Goal: Task Accomplishment & Management: Manage account settings

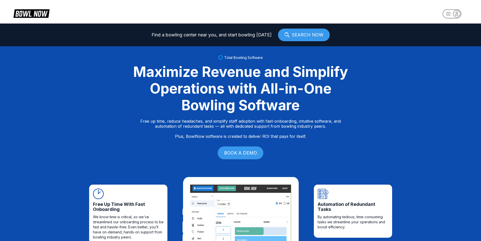
click at [457, 15] on icon "button" at bounding box center [456, 13] width 7 height 7
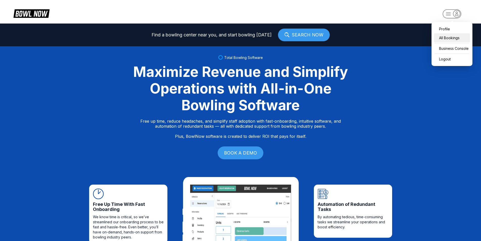
click at [457, 37] on div "All Bookings" at bounding box center [452, 37] width 36 height 9
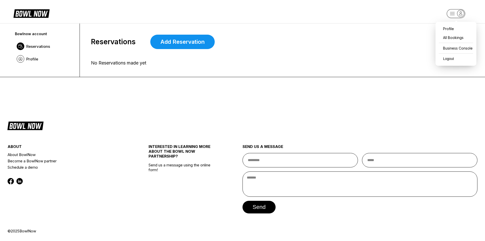
click at [457, 14] on icon "button" at bounding box center [460, 13] width 7 height 7
click at [453, 51] on div "Business Console" at bounding box center [456, 48] width 36 height 9
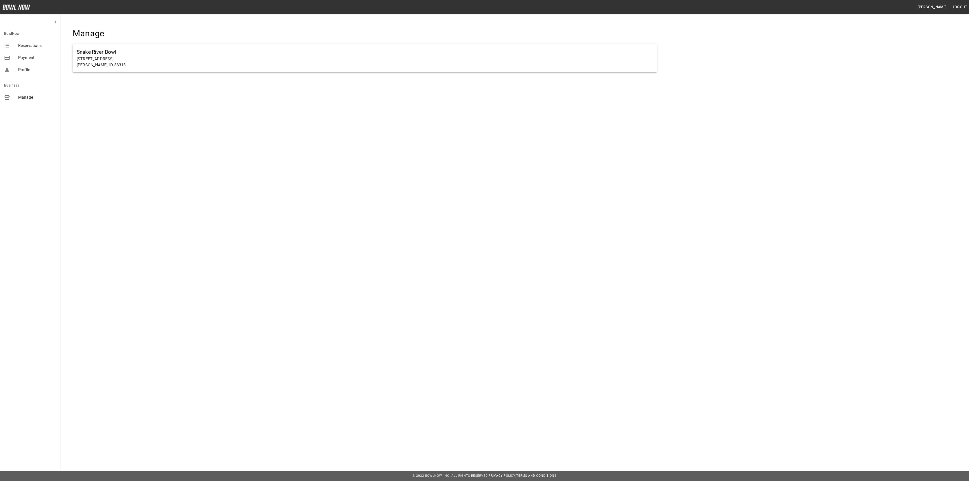
click at [34, 46] on span "Reservations" at bounding box center [37, 46] width 38 height 6
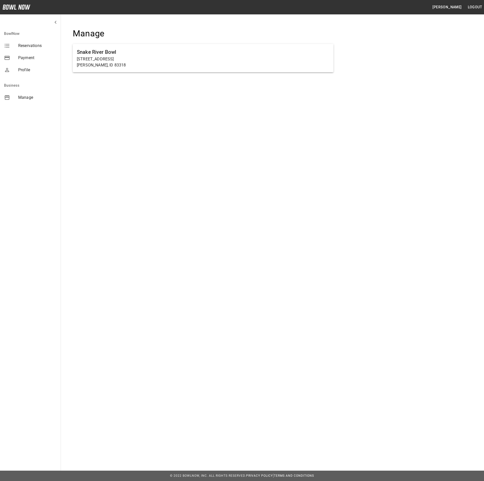
click at [17, 55] on div "mailbox folders" at bounding box center [11, 58] width 14 height 6
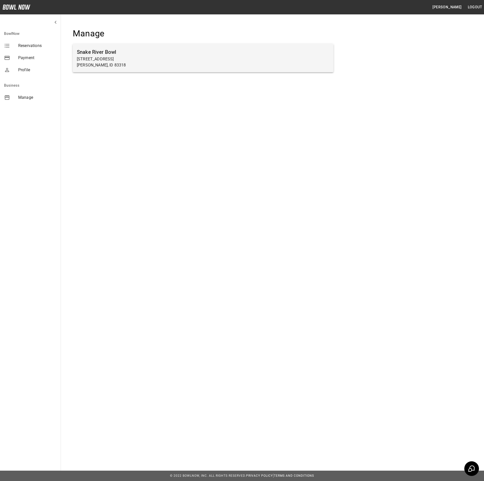
click at [102, 62] on p "[PERSON_NAME], ID 83318" at bounding box center [203, 65] width 252 height 6
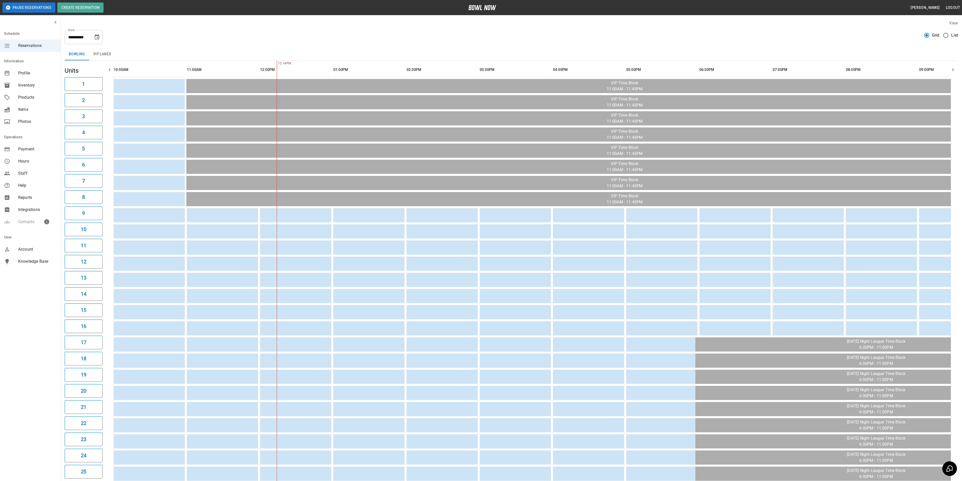
scroll to position [0, 121]
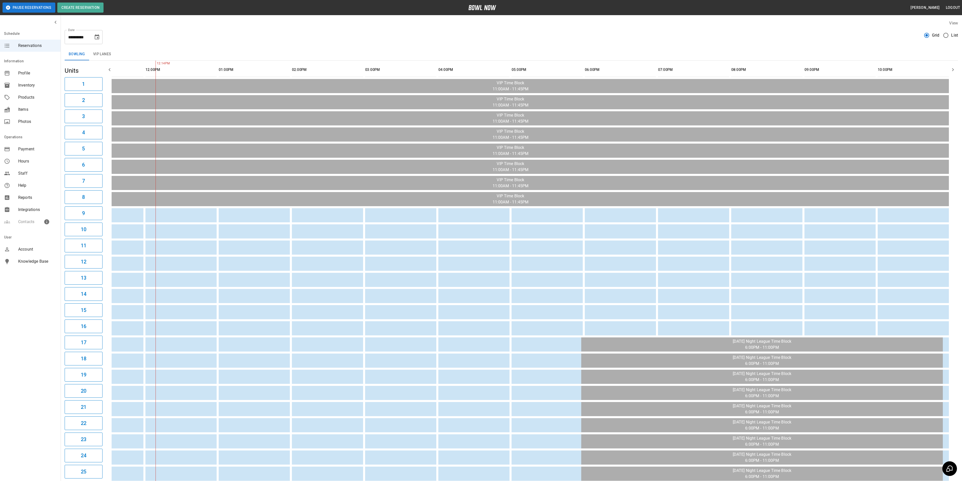
click at [30, 85] on span "Inventory" at bounding box center [37, 85] width 38 height 6
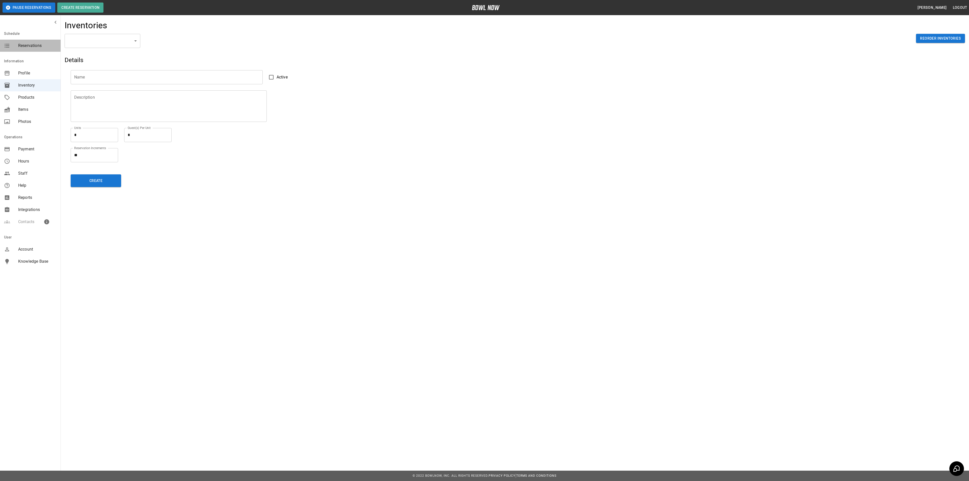
click at [32, 47] on span "Reservations" at bounding box center [37, 46] width 38 height 6
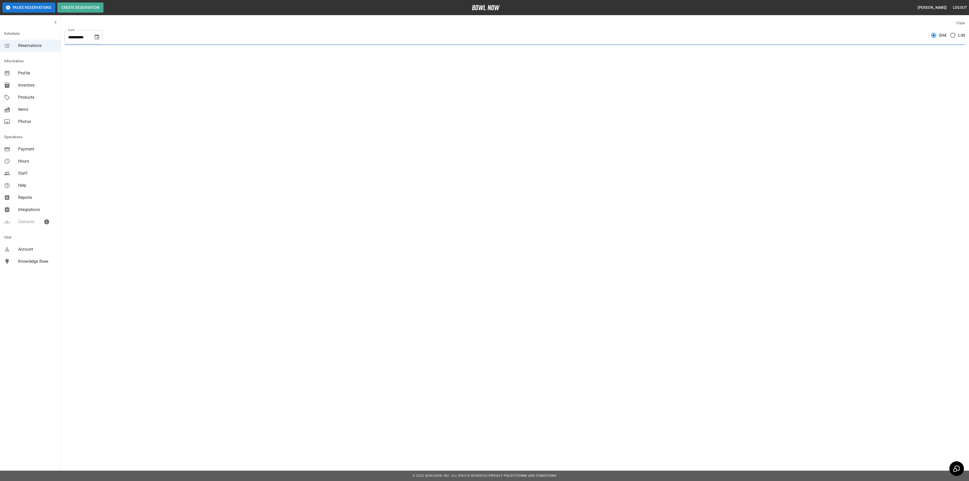
click at [97, 32] on button "Choose date, selected date is Sep 8, 2025" at bounding box center [97, 37] width 10 height 10
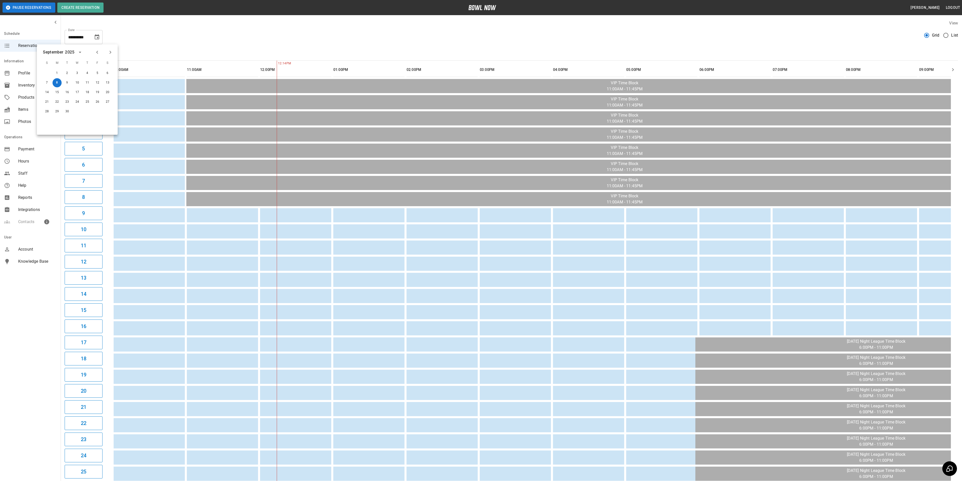
scroll to position [0, 121]
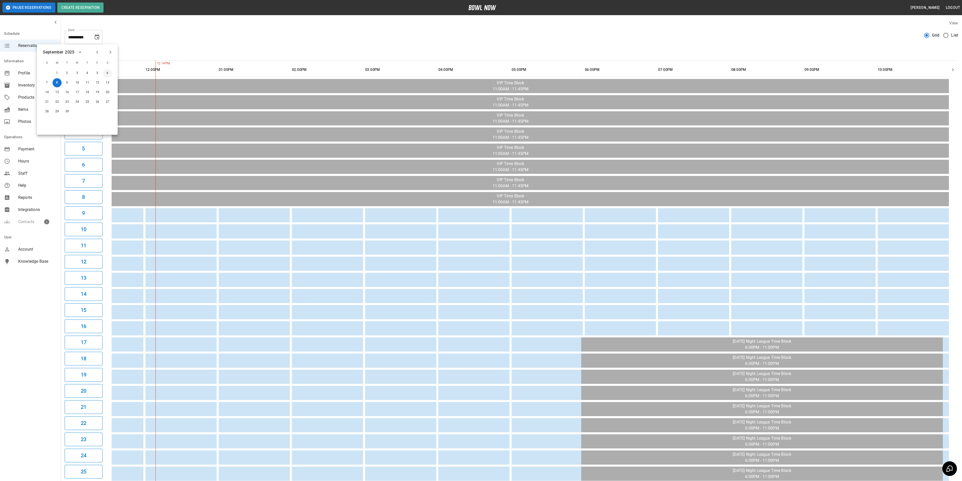
click at [108, 72] on button "6" at bounding box center [107, 73] width 9 height 9
type input "**********"
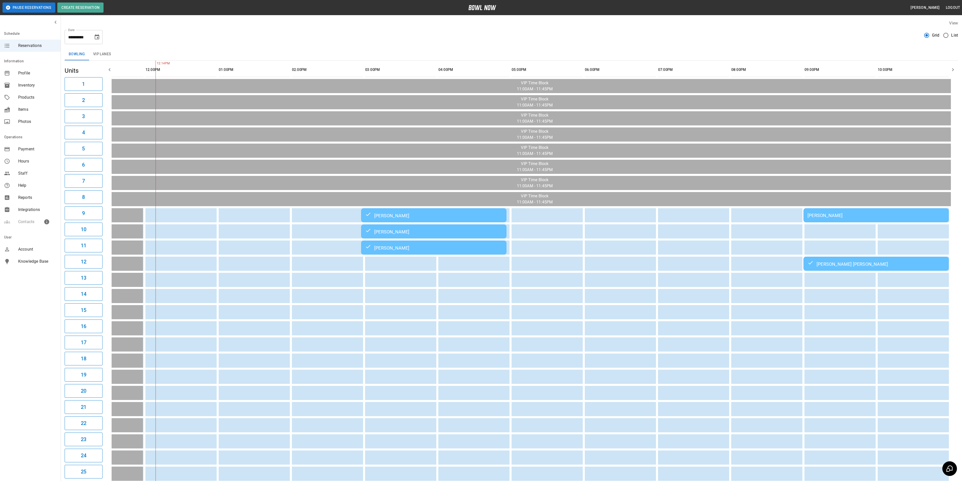
click at [483, 216] on div "[PERSON_NAME]" at bounding box center [875, 215] width 137 height 5
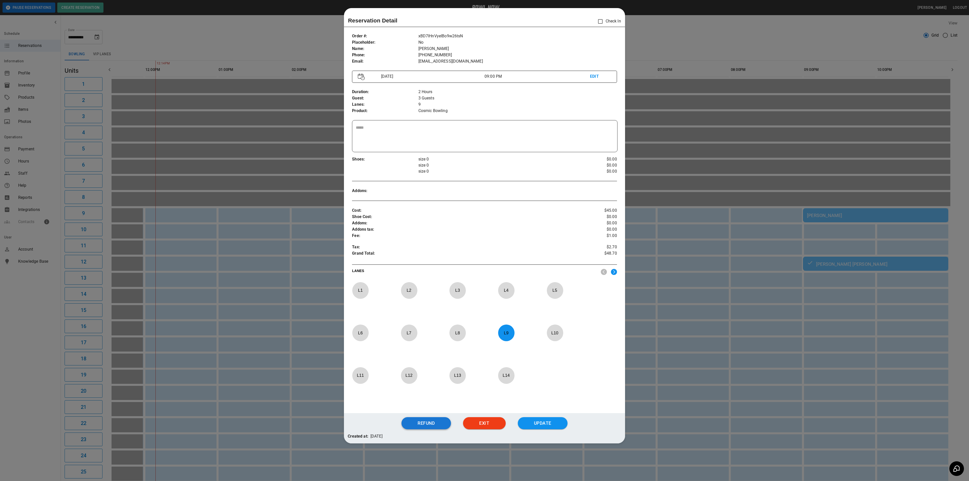
click at [429, 423] on button "Refund" at bounding box center [426, 423] width 49 height 12
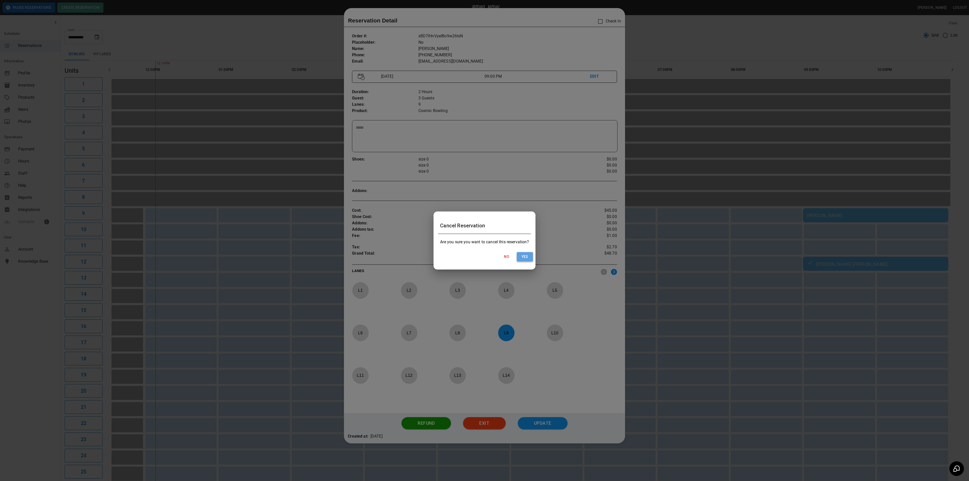
drag, startPoint x: 527, startPoint y: 258, endPoint x: 525, endPoint y: 259, distance: 2.6
click at [483, 259] on button "Yes" at bounding box center [525, 256] width 16 height 9
